Goal: Find specific page/section: Find specific page/section

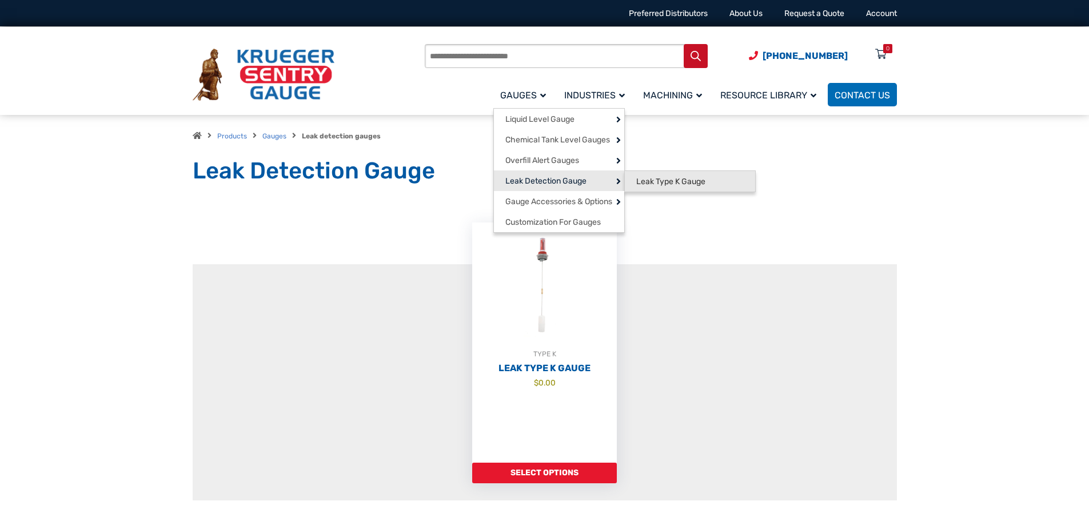
click at [701, 179] on span "Leak Type K Gauge" at bounding box center [670, 182] width 69 height 10
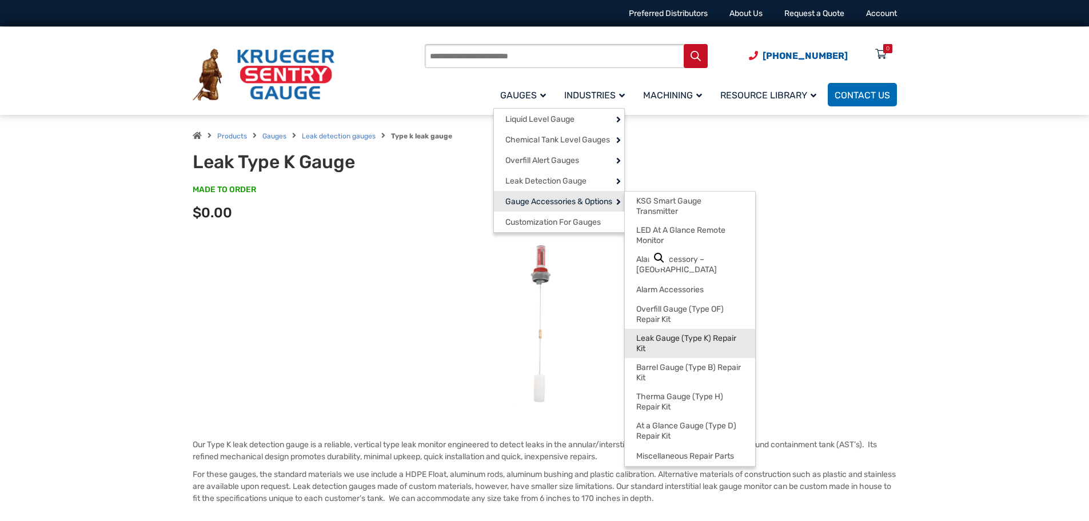
click at [722, 334] on span "Leak Gauge (Type K) Repair Kit" at bounding box center [689, 343] width 107 height 20
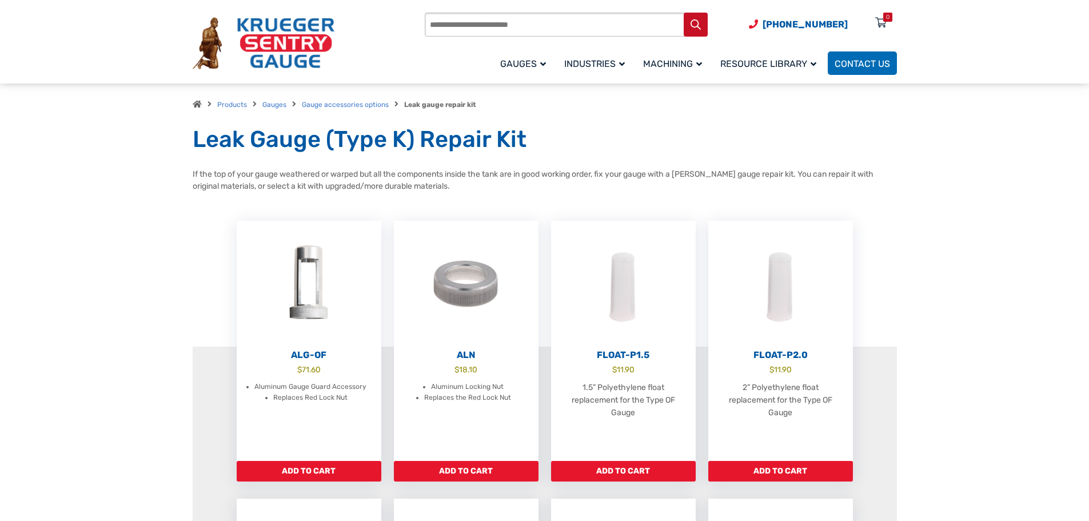
scroll to position [57, 0]
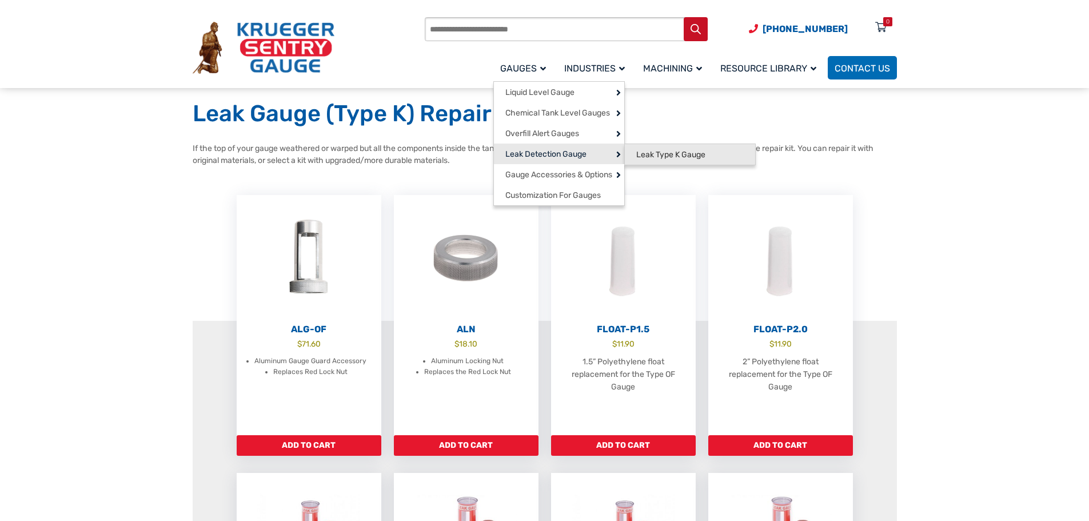
click at [682, 156] on span "Leak Type K Gauge" at bounding box center [670, 155] width 69 height 10
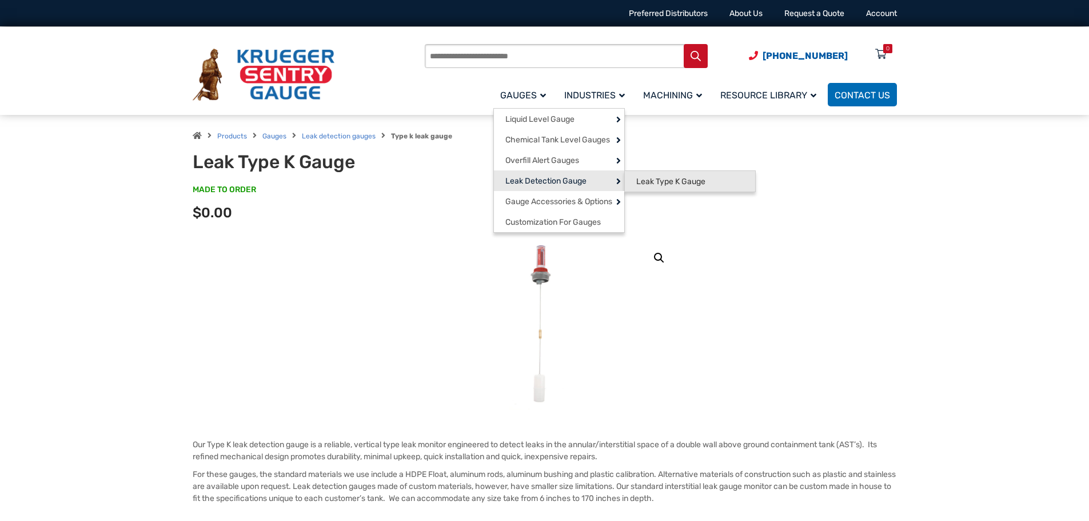
click at [657, 185] on span "Leak Type K Gauge" at bounding box center [670, 182] width 69 height 10
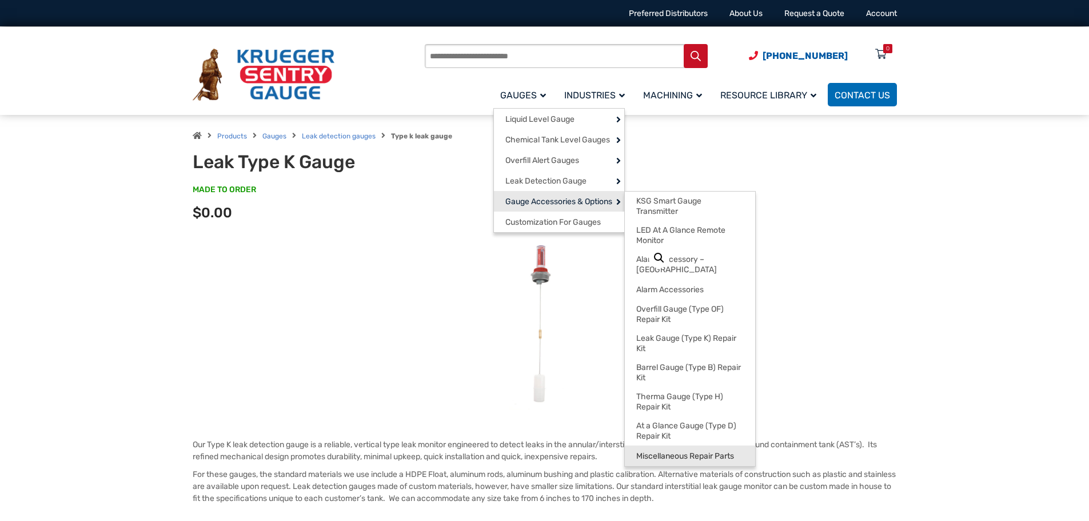
click at [690, 451] on span "Miscellaneous Repair Parts" at bounding box center [685, 456] width 98 height 10
